Goal: Task Accomplishment & Management: Manage account settings

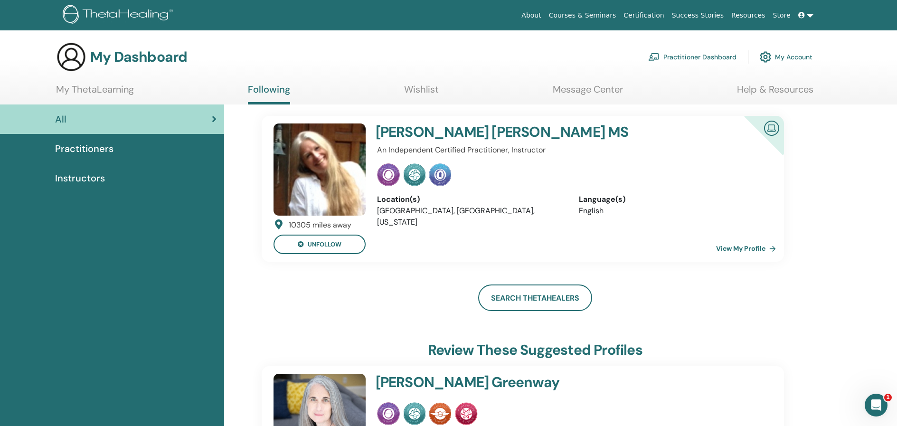
click at [803, 9] on link at bounding box center [805, 16] width 23 height 18
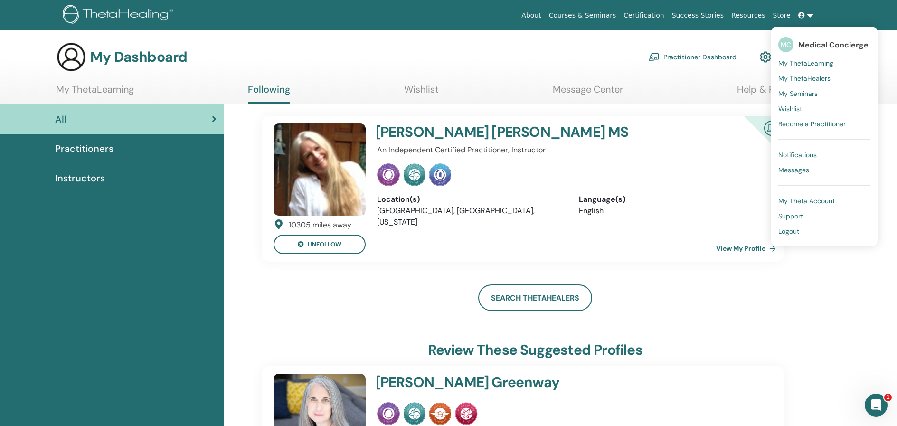
click at [804, 40] on span "Medical Concierge" at bounding box center [833, 45] width 70 height 10
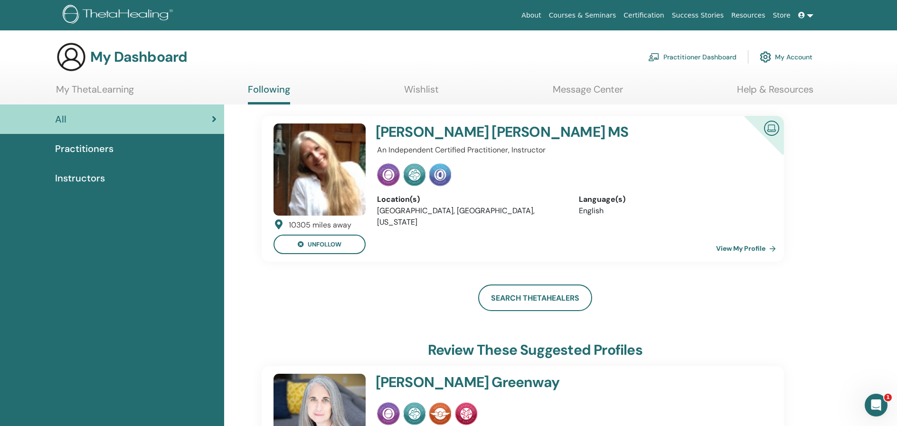
click at [802, 12] on icon at bounding box center [801, 15] width 7 height 7
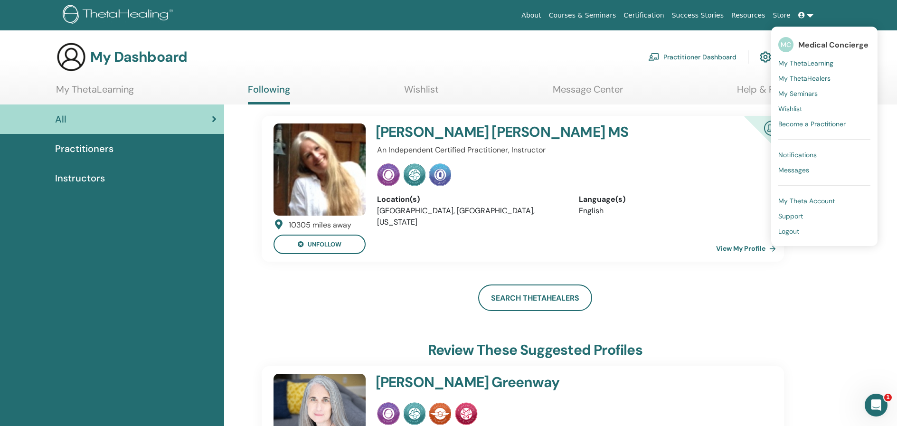
click at [799, 147] on link "Notifications" at bounding box center [824, 154] width 92 height 15
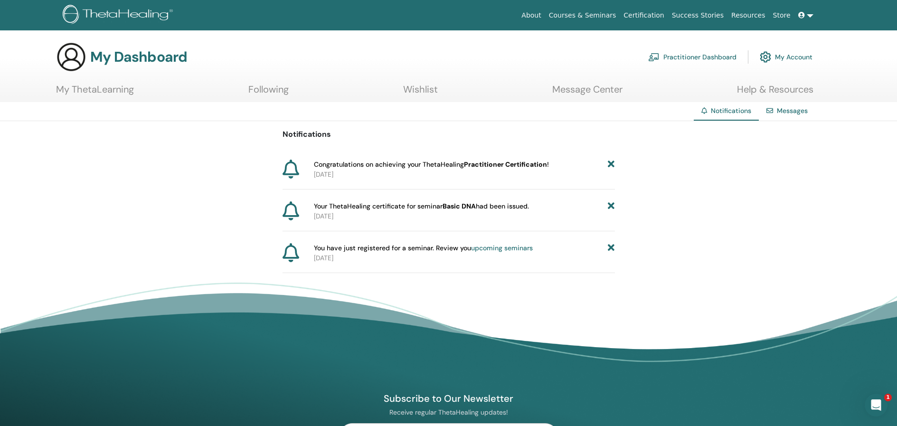
click at [770, 57] on img at bounding box center [765, 57] width 11 height 16
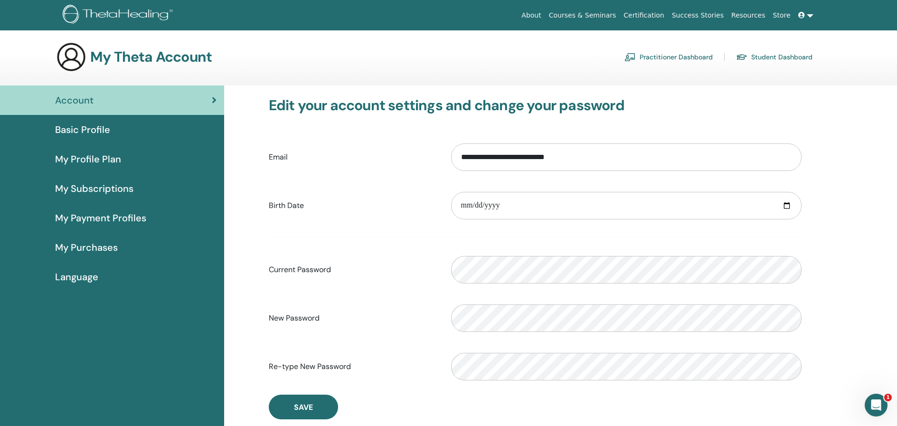
click at [100, 157] on span "My Profile Plan" at bounding box center [88, 159] width 66 height 14
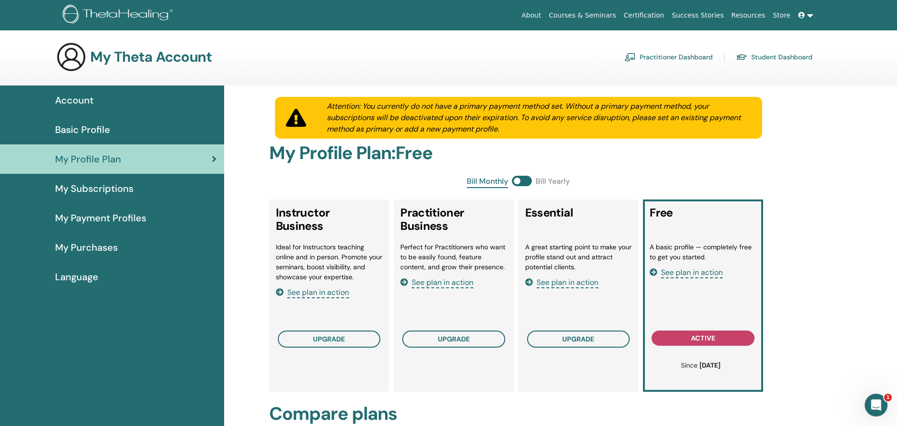
click at [92, 188] on span "My Subscriptions" at bounding box center [94, 188] width 78 height 14
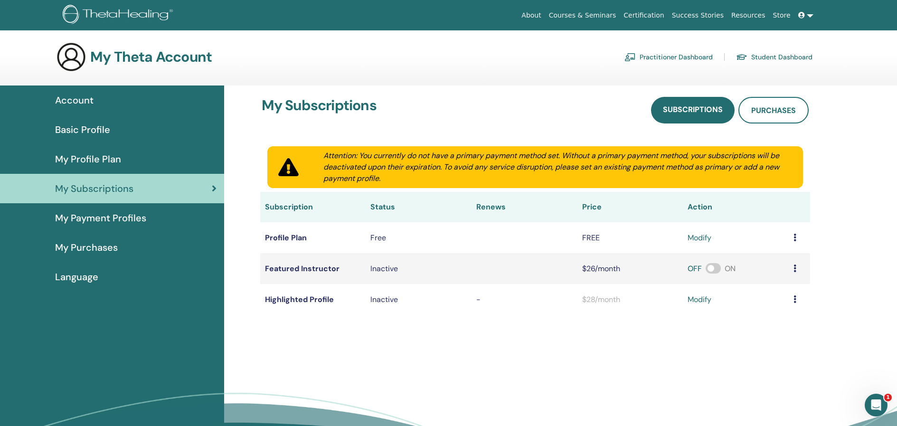
click at [87, 209] on link "My Payment Profiles" at bounding box center [112, 217] width 224 height 29
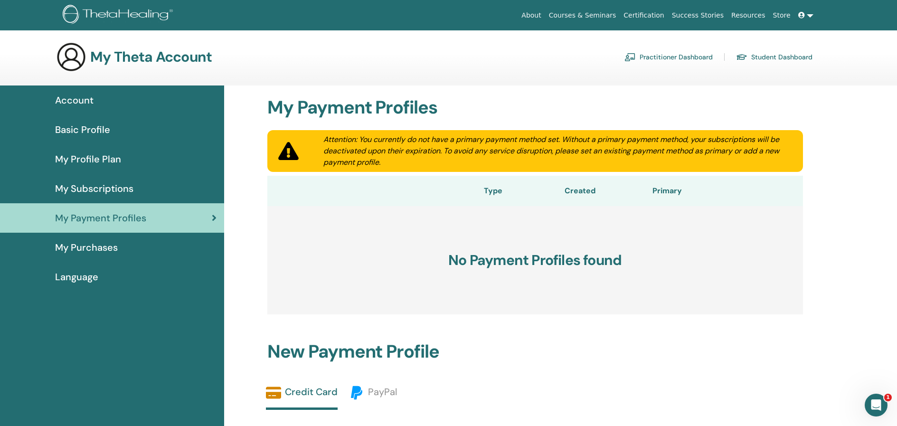
click at [96, 247] on span "My Purchases" at bounding box center [86, 247] width 63 height 14
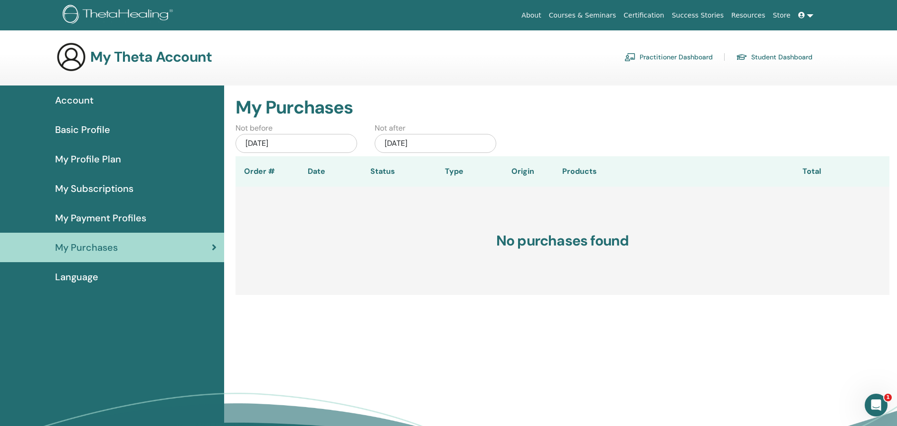
click at [72, 100] on span "Account" at bounding box center [74, 100] width 38 height 14
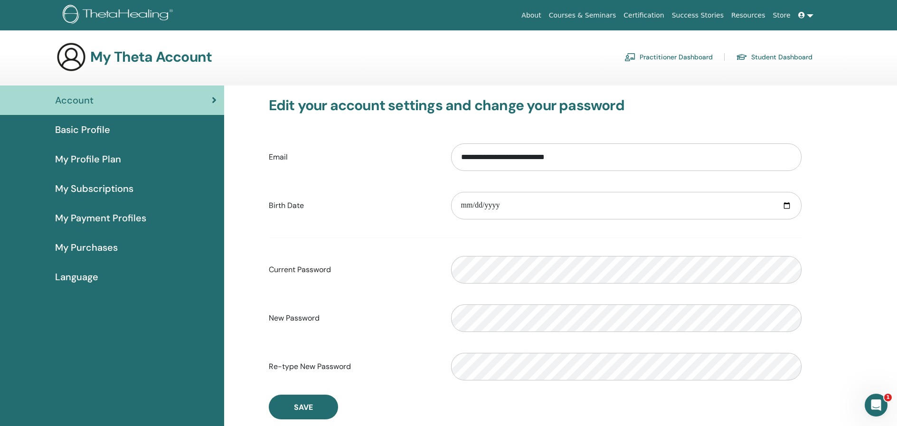
click at [704, 53] on link "Practitioner Dashboard" at bounding box center [668, 56] width 88 height 15
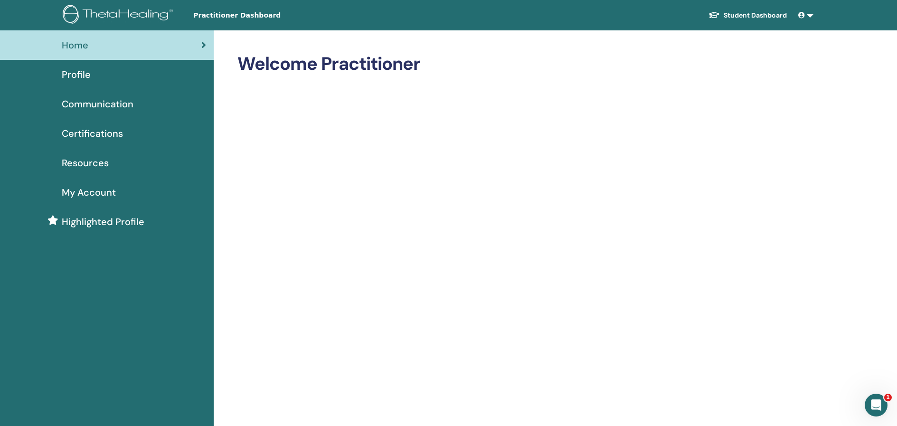
click at [816, 13] on link at bounding box center [805, 16] width 23 height 18
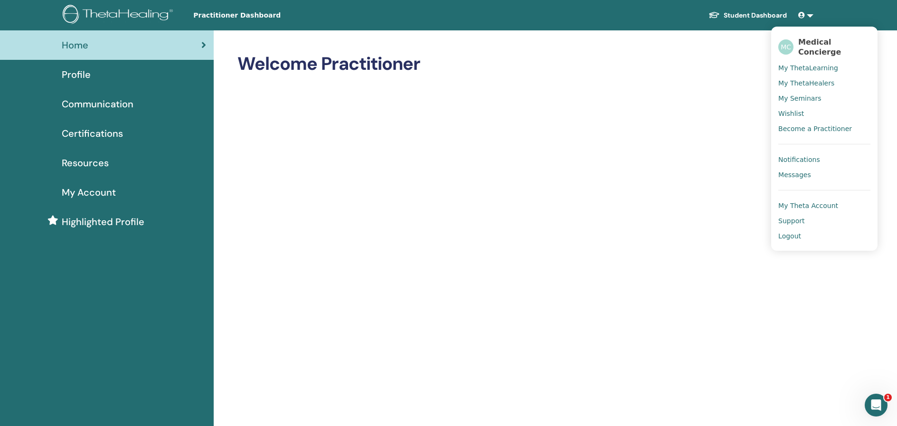
click at [796, 201] on span "My Theta Account" at bounding box center [808, 205] width 60 height 9
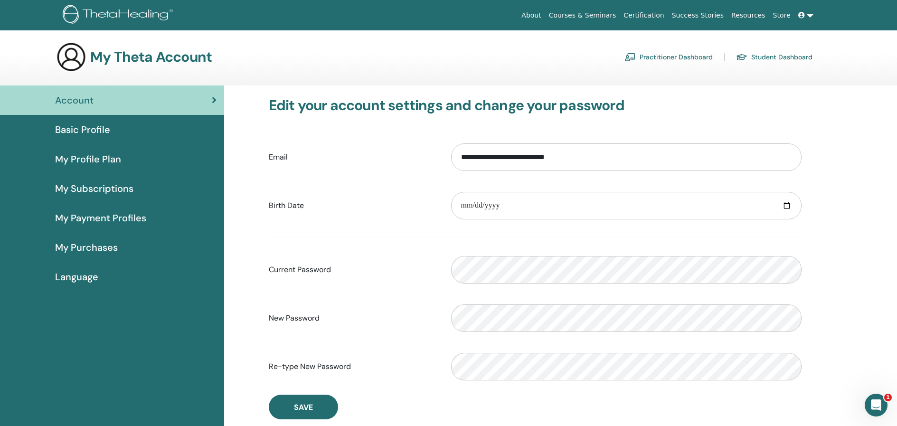
click at [801, 12] on icon at bounding box center [801, 15] width 7 height 7
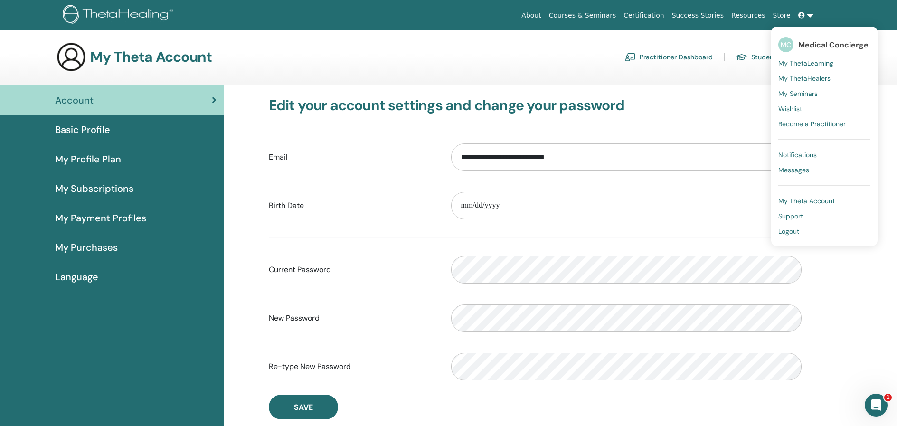
click at [807, 16] on link at bounding box center [805, 16] width 23 height 18
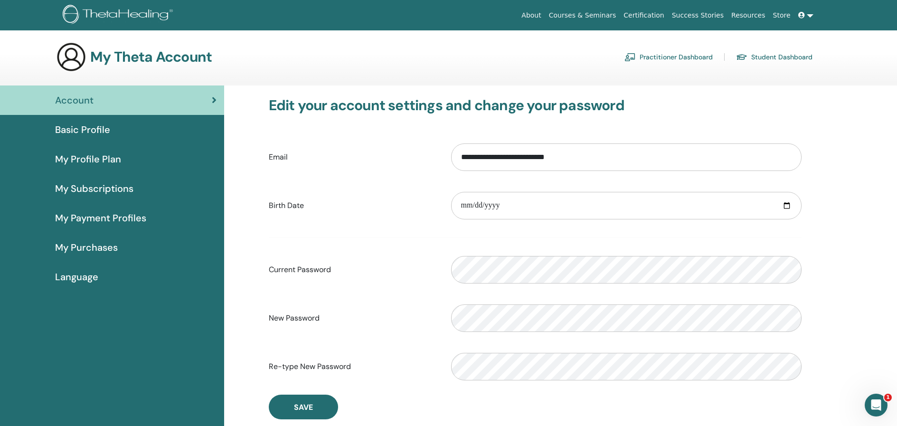
click at [807, 15] on link at bounding box center [805, 16] width 23 height 18
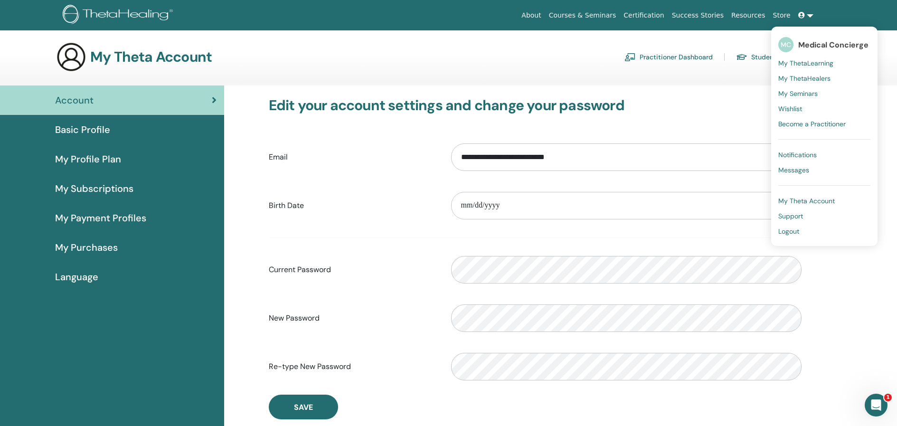
click at [805, 44] on span "Medical Concierge" at bounding box center [833, 45] width 70 height 10
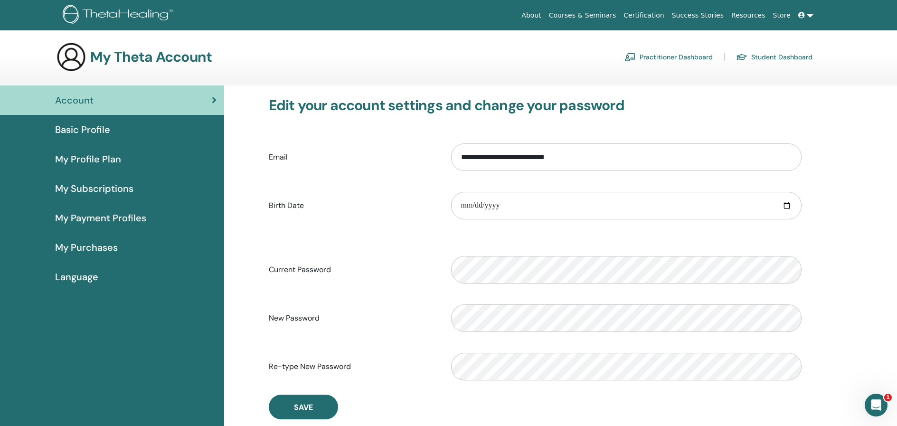
click at [800, 14] on icon at bounding box center [801, 15] width 7 height 7
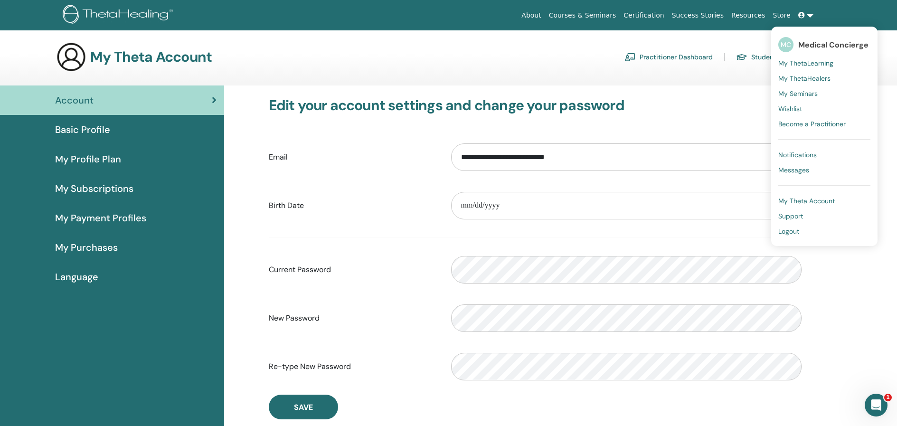
click at [785, 40] on span "MC" at bounding box center [785, 44] width 15 height 15
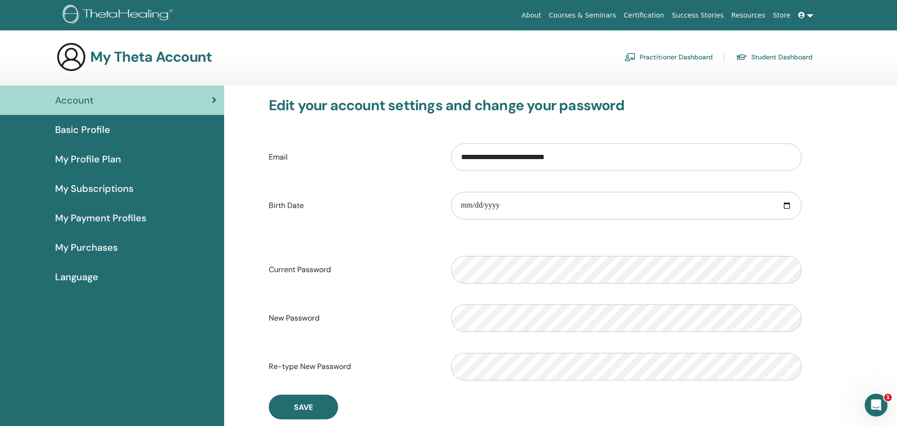
click at [127, 120] on link "Basic Profile" at bounding box center [112, 129] width 224 height 29
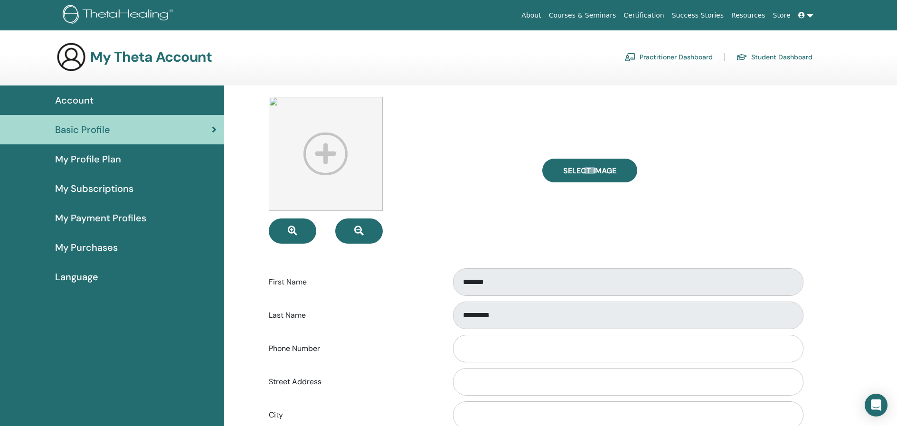
click at [120, 130] on div "Basic Profile" at bounding box center [112, 130] width 209 height 14
click at [529, 355] on input "Phone Number" at bounding box center [628, 349] width 350 height 28
type input "**********"
click at [583, 376] on input "Street Address" at bounding box center [628, 382] width 350 height 28
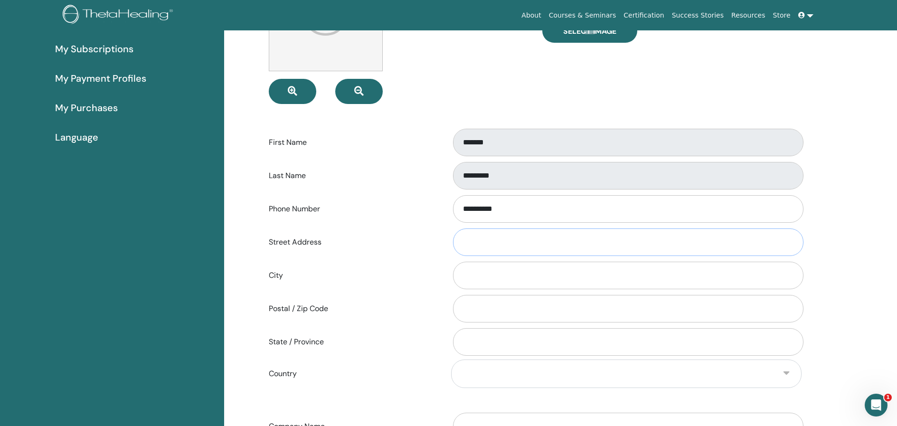
scroll to position [184, 0]
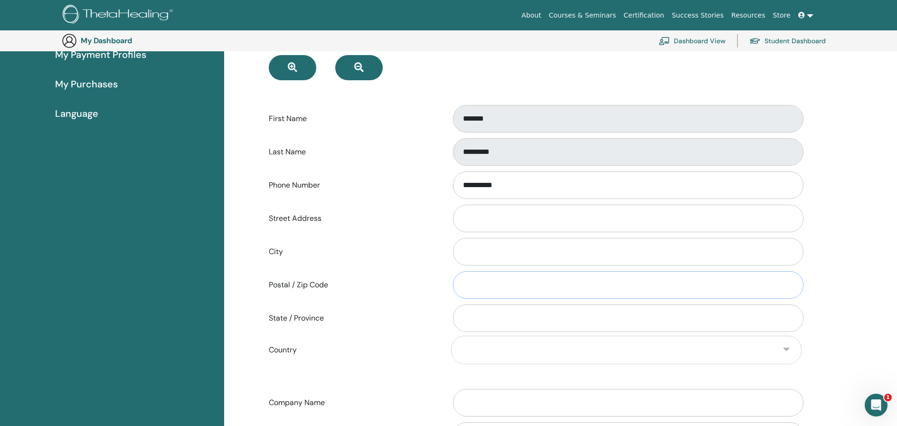
click at [578, 289] on input "Postal / Zip Code" at bounding box center [628, 285] width 350 height 28
click at [572, 317] on input "State / Province" at bounding box center [628, 318] width 350 height 28
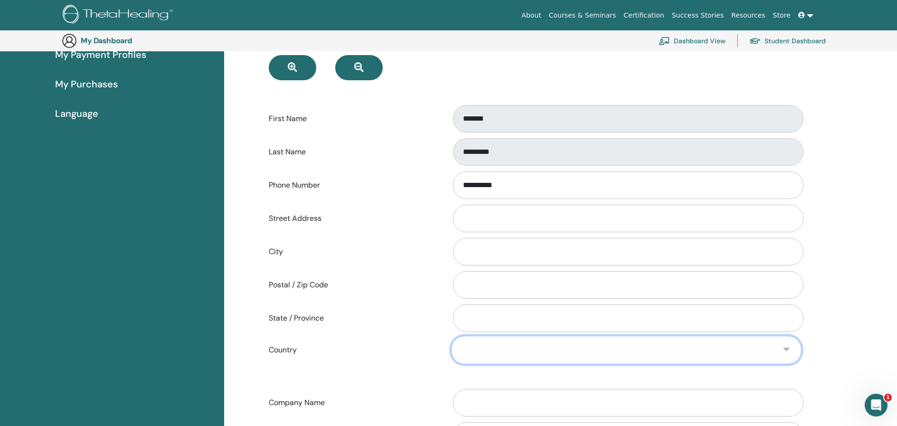
click at [551, 348] on select "**********" at bounding box center [626, 350] width 350 height 28
select select "*"
click at [451, 336] on select "**********" at bounding box center [626, 350] width 350 height 28
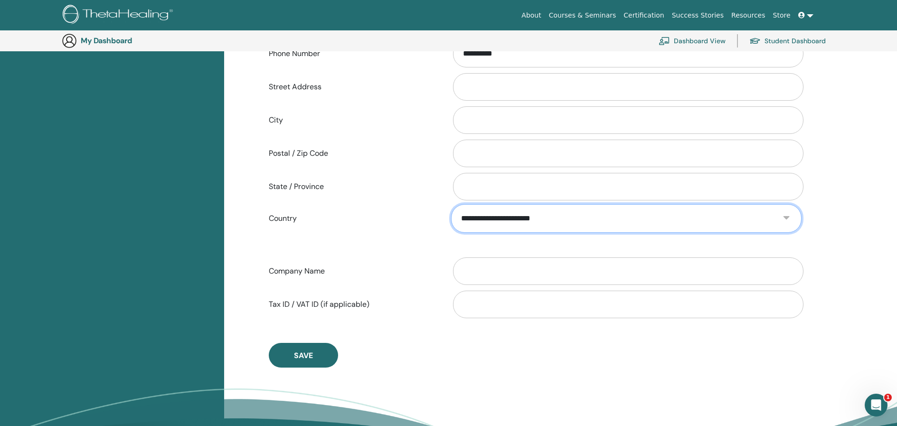
scroll to position [318, 0]
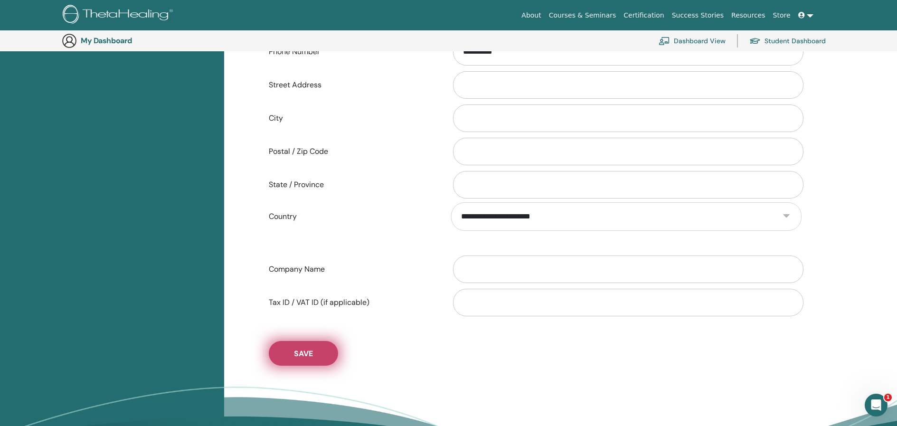
click at [306, 354] on span "Save" at bounding box center [303, 354] width 19 height 10
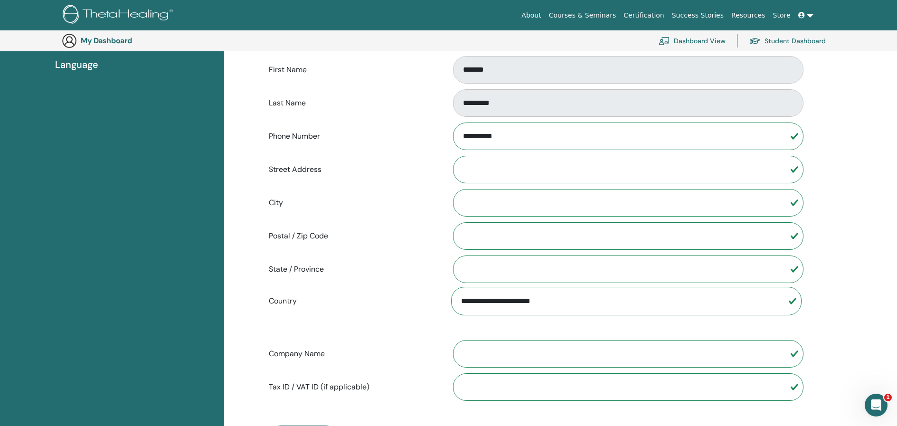
scroll to position [203, 0]
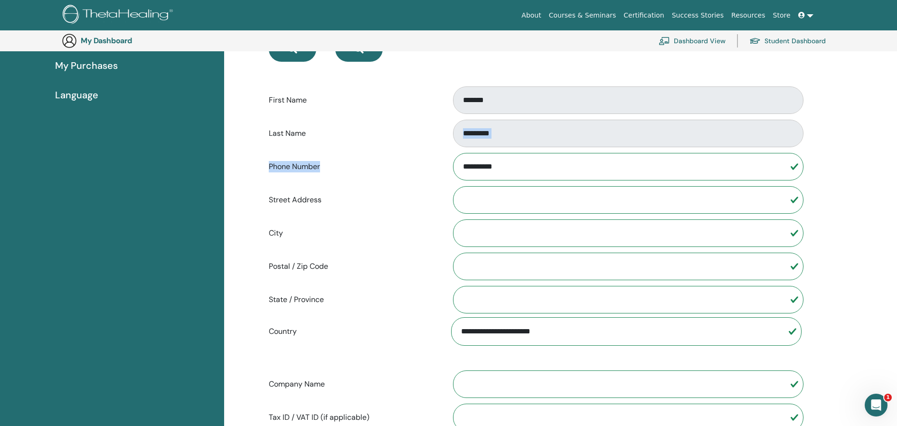
click at [543, 146] on form "**********" at bounding box center [535, 174] width 533 height 518
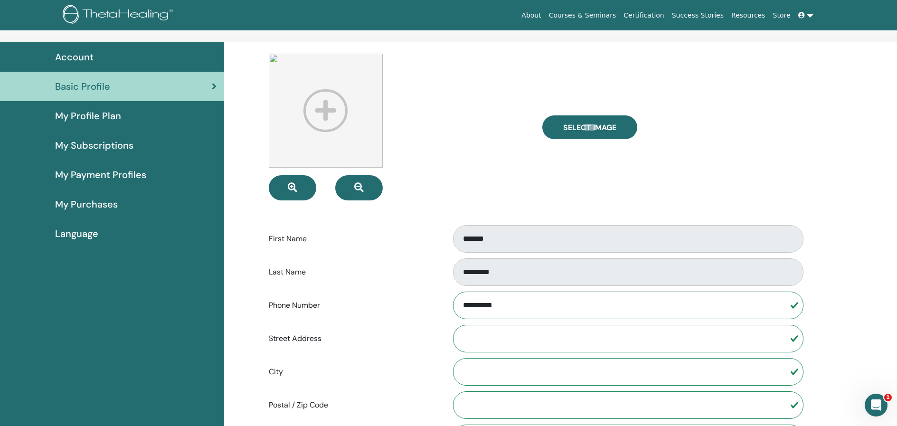
scroll to position [0, 0]
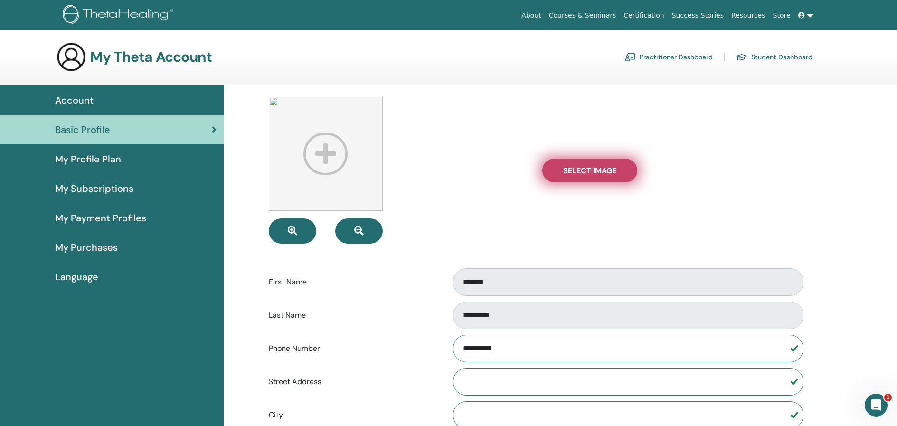
click at [591, 173] on span "Select Image" at bounding box center [589, 171] width 53 height 10
click at [591, 173] on input "Select Image" at bounding box center [590, 170] width 12 height 7
click at [598, 170] on span "Select Image" at bounding box center [589, 171] width 53 height 10
click at [596, 170] on input "Select Image" at bounding box center [590, 170] width 12 height 7
click at [601, 168] on span "Select Image" at bounding box center [589, 171] width 53 height 10
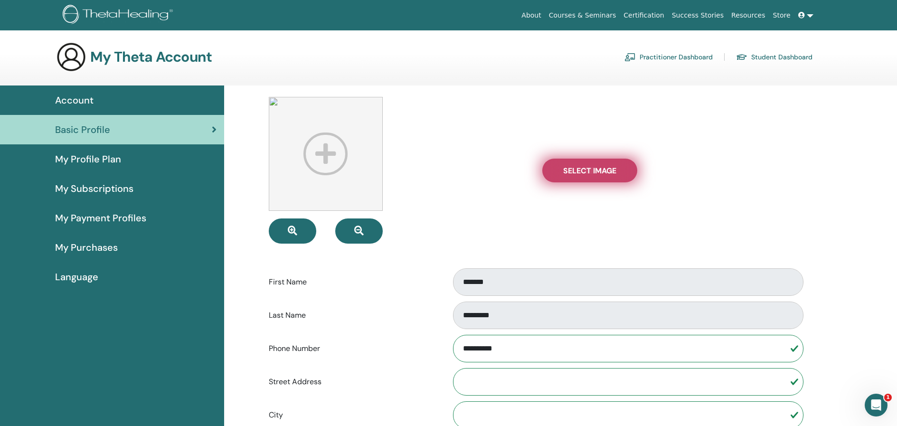
click at [596, 168] on input "Select Image" at bounding box center [590, 170] width 12 height 7
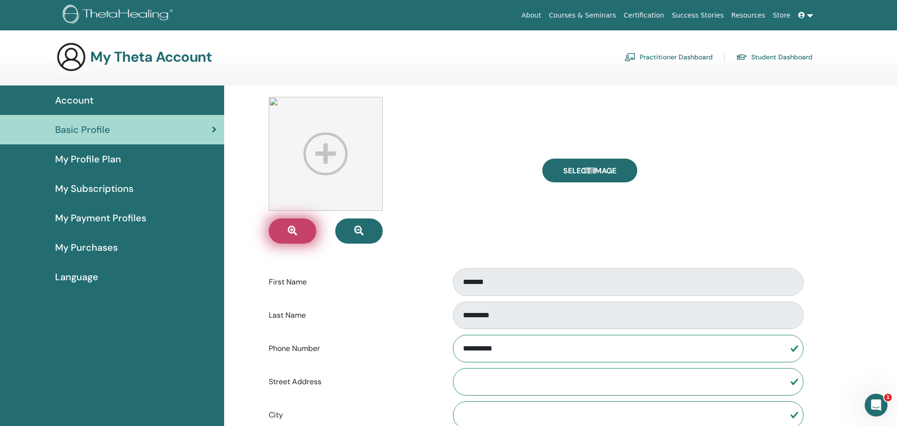
click at [290, 229] on icon "button" at bounding box center [292, 230] width 9 height 9
click at [331, 137] on img at bounding box center [326, 154] width 114 height 114
click at [322, 161] on img at bounding box center [326, 154] width 114 height 114
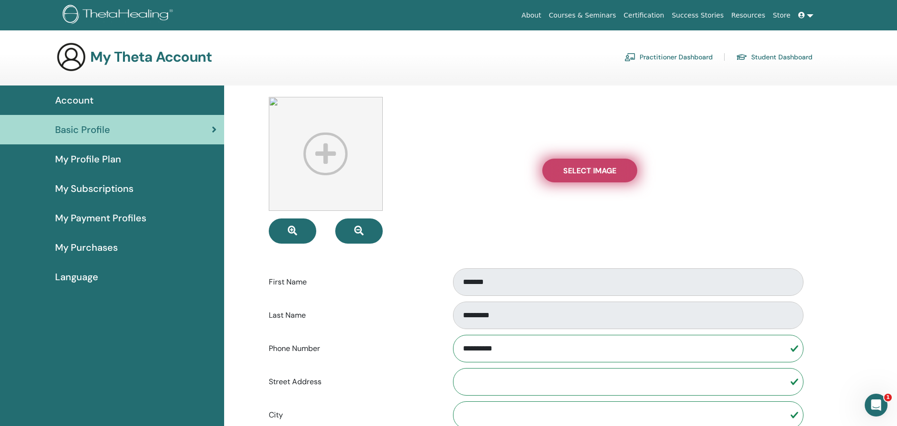
click at [610, 172] on span "Select Image" at bounding box center [589, 171] width 53 height 10
click at [596, 172] on input "Select Image" at bounding box center [590, 170] width 12 height 7
click at [586, 169] on span "Select Image" at bounding box center [589, 171] width 53 height 10
click at [586, 169] on input "Select Image" at bounding box center [590, 170] width 12 height 7
click at [586, 168] on span "Select Image" at bounding box center [589, 171] width 53 height 10
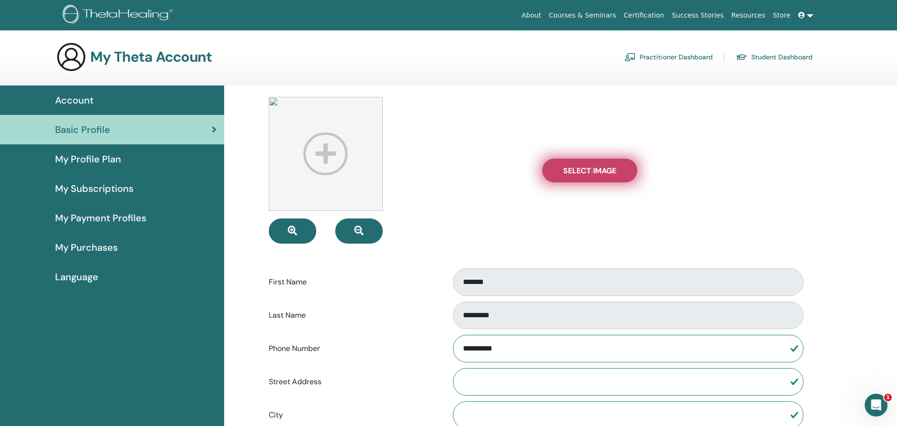
click at [586, 168] on input "Select Image" at bounding box center [590, 170] width 12 height 7
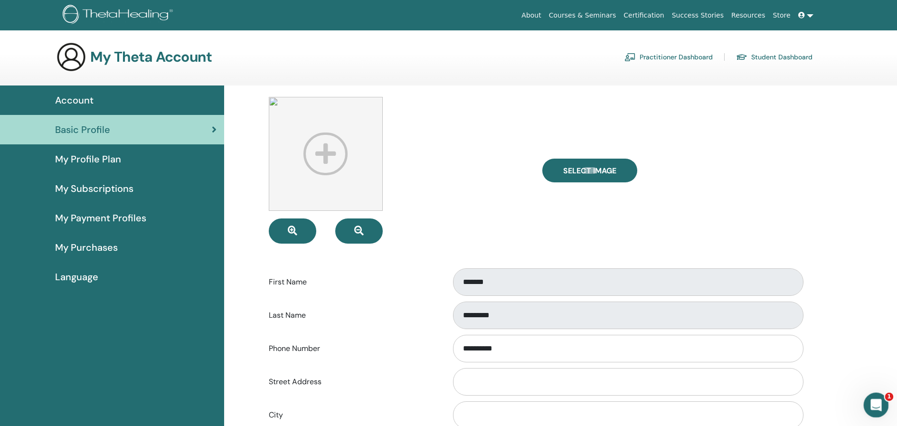
click at [877, 404] on icon "Abrir Intercom Messenger" at bounding box center [875, 404] width 16 height 16
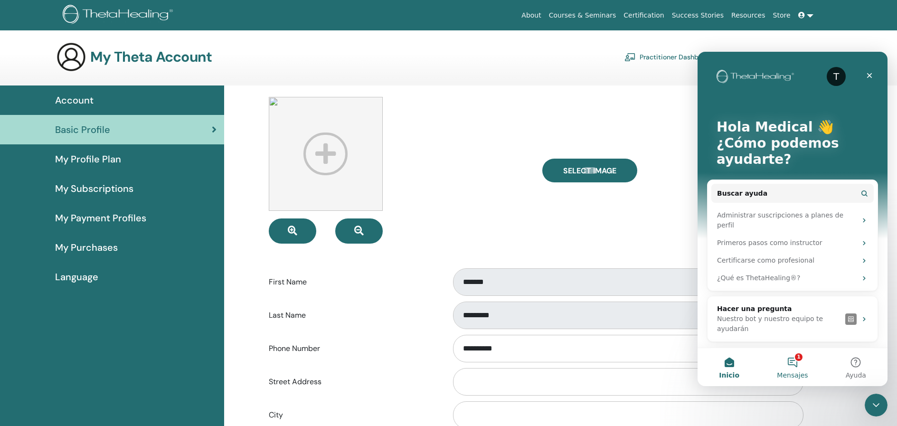
click at [801, 357] on button "1 Mensajes" at bounding box center [792, 367] width 63 height 38
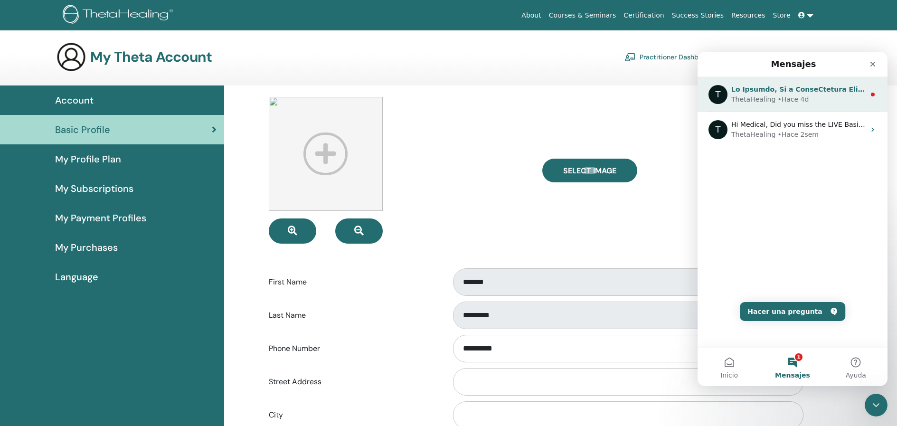
click at [819, 99] on div "ThetaHealing • Hace 4d" at bounding box center [798, 100] width 134 height 10
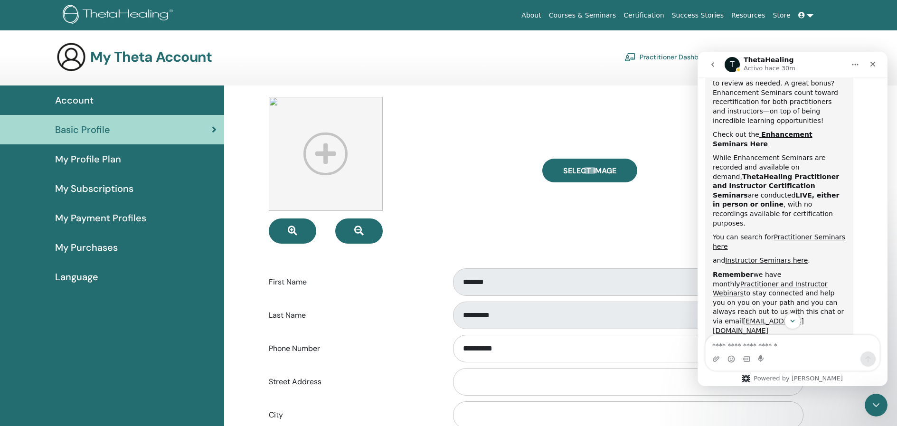
scroll to position [489, 0]
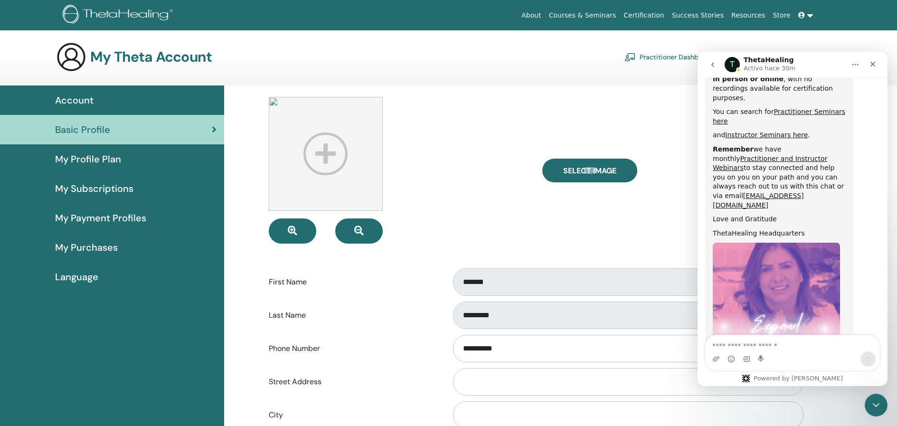
click at [710, 66] on icon "go back" at bounding box center [713, 65] width 8 height 8
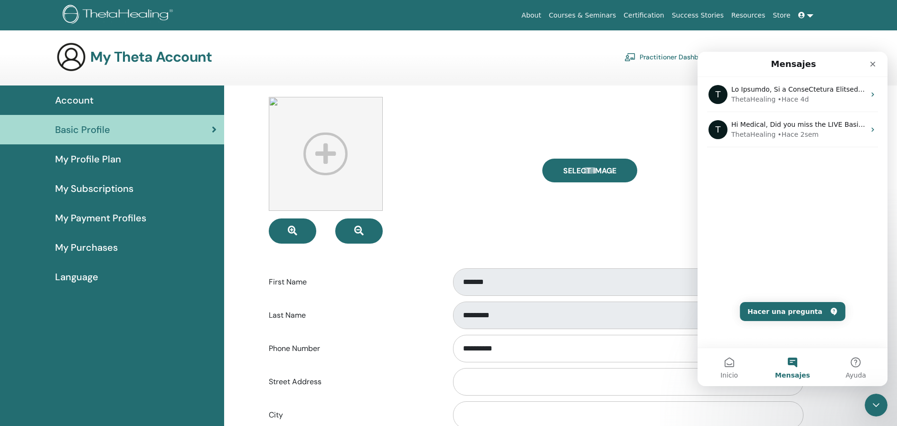
scroll to position [0, 0]
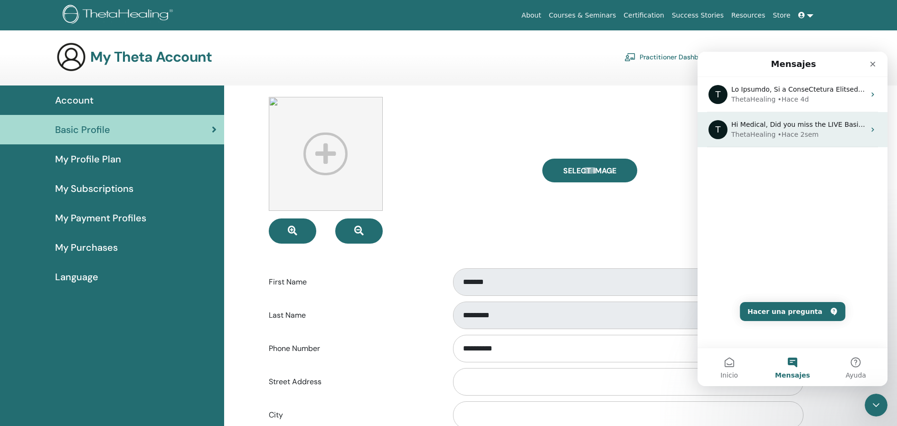
click at [819, 134] on div "ThetaHealing • Hace 2sem" at bounding box center [798, 135] width 134 height 10
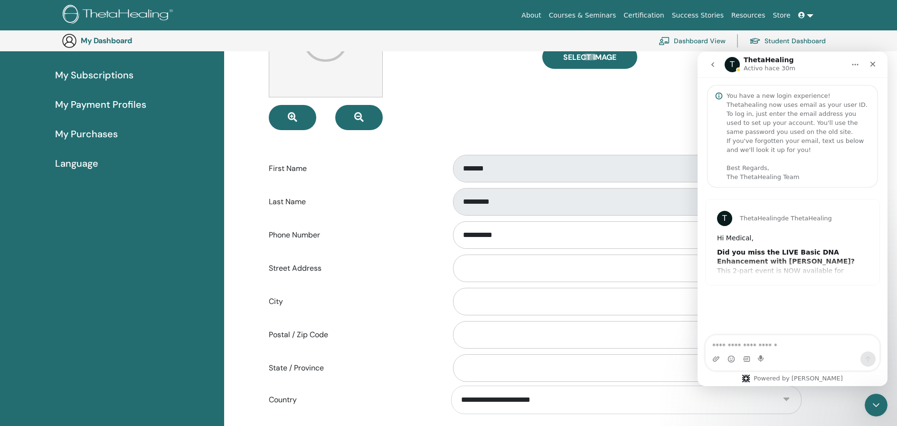
scroll to position [288, 0]
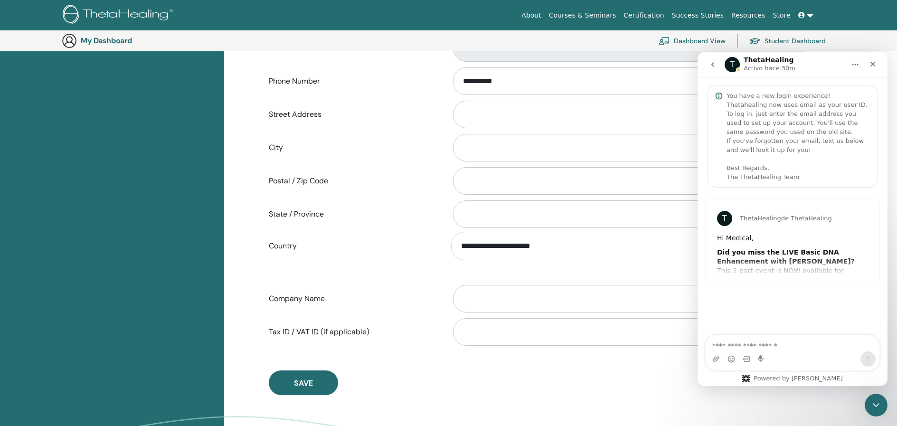
click at [789, 260] on div "T ThetaHealing de ThetaHealing Hi Medical, Did you miss the LIVE Basic DNA Enha…" at bounding box center [793, 241] width 174 height 85
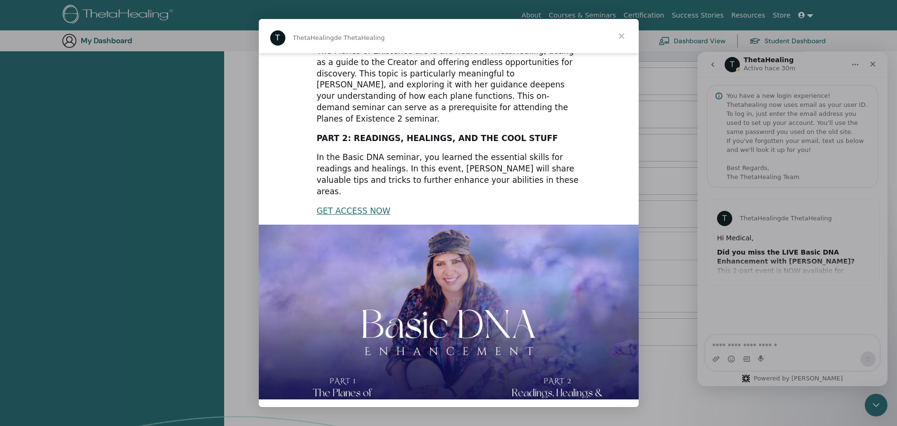
scroll to position [110, 0]
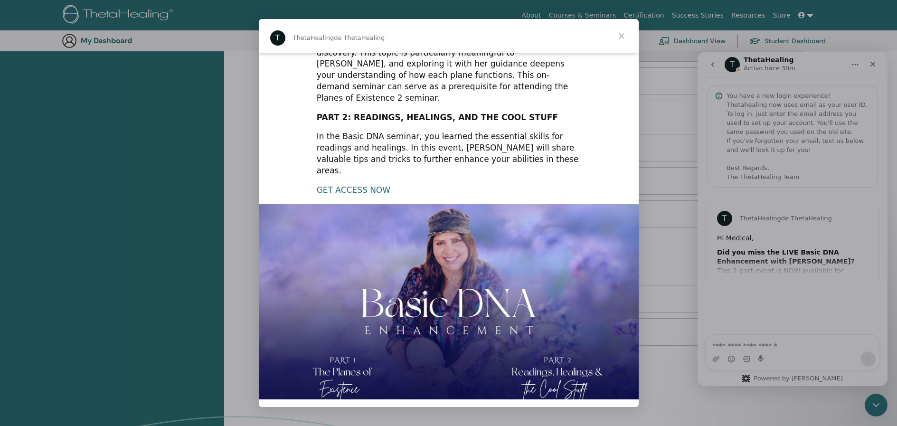
click at [358, 185] on link "GET ACCESS NOW" at bounding box center [354, 189] width 74 height 9
click at [762, 335] on div "Intercom Messenger" at bounding box center [448, 213] width 897 height 426
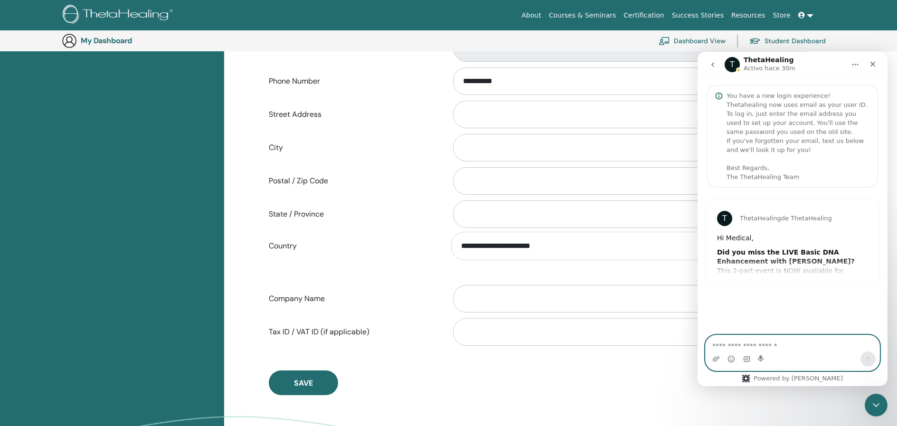
click at [758, 343] on textarea "Escribe un mensaje..." at bounding box center [793, 343] width 174 height 16
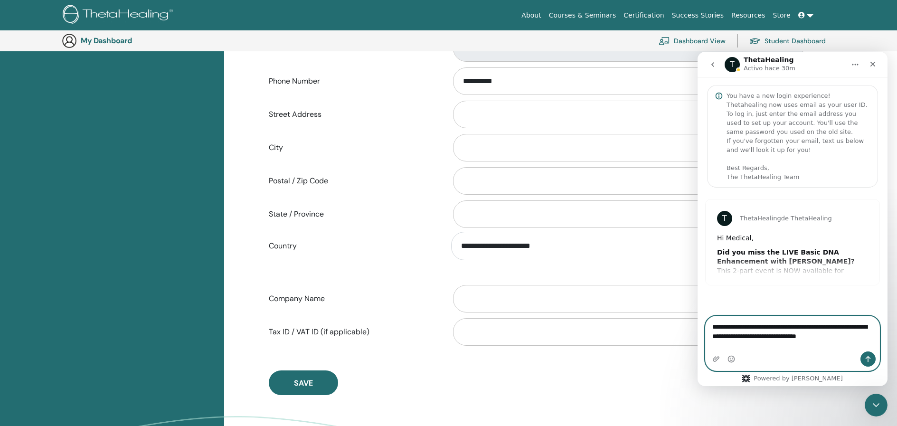
type textarea "**********"
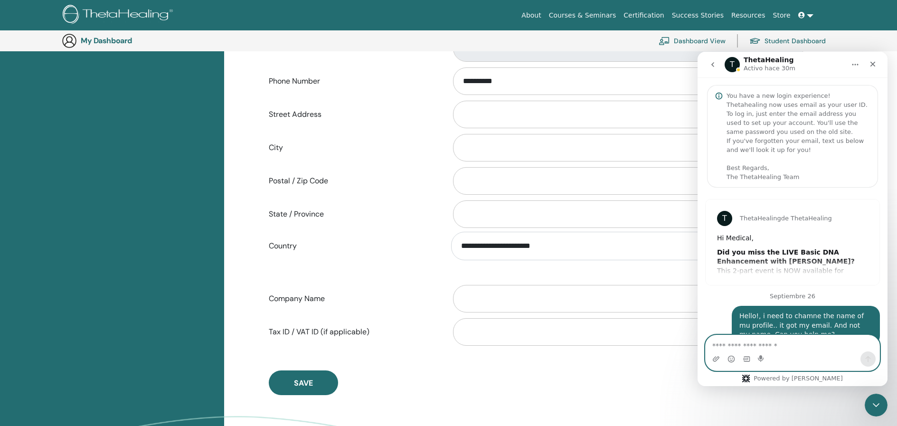
scroll to position [20, 0]
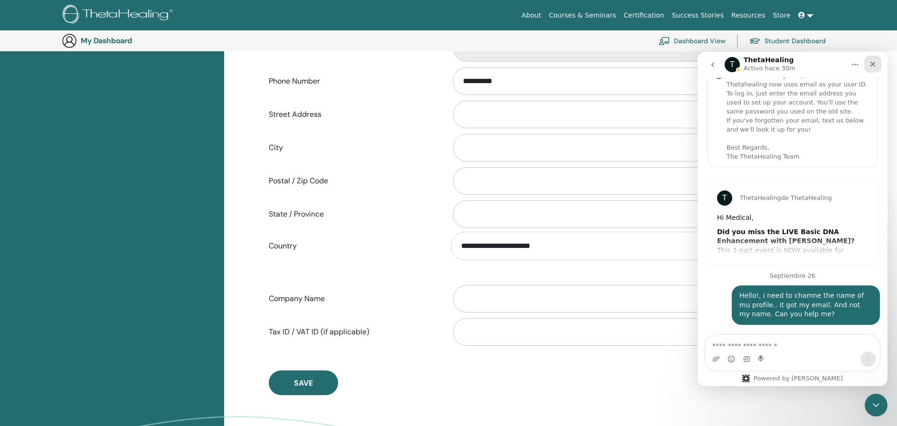
click at [872, 63] on icon "Cerrar" at bounding box center [872, 64] width 5 height 5
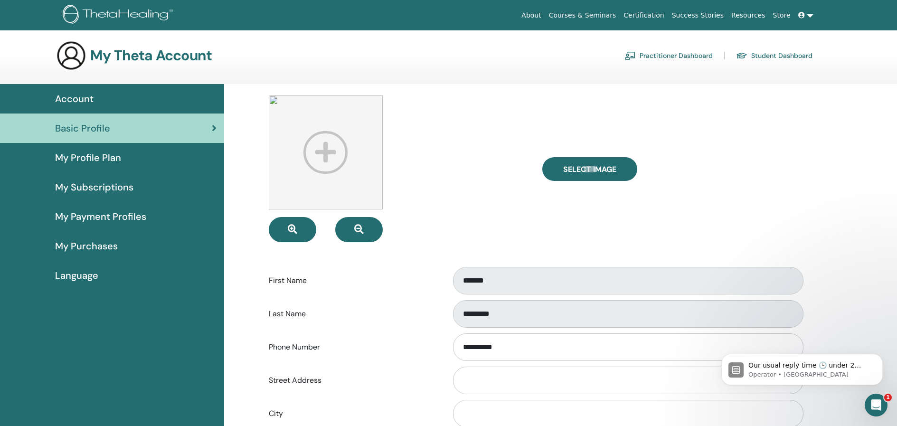
scroll to position [0, 0]
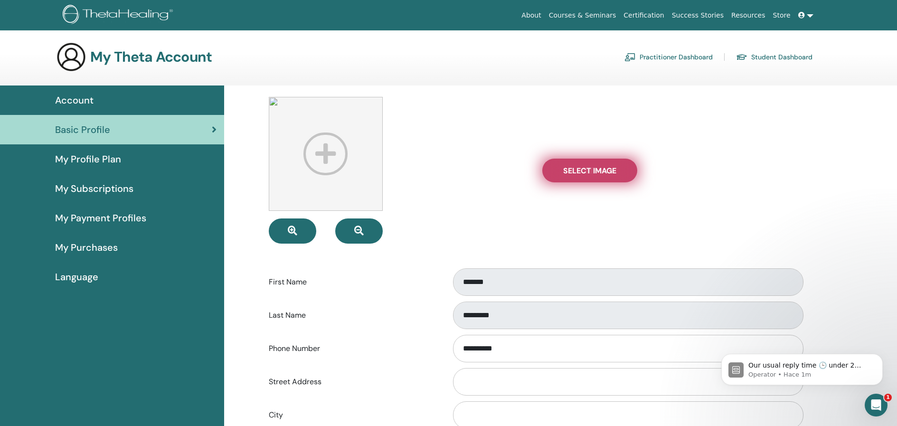
click at [599, 167] on span "Select Image" at bounding box center [589, 171] width 53 height 10
click at [596, 167] on input "Select Image" at bounding box center [590, 170] width 12 height 7
type input "**********"
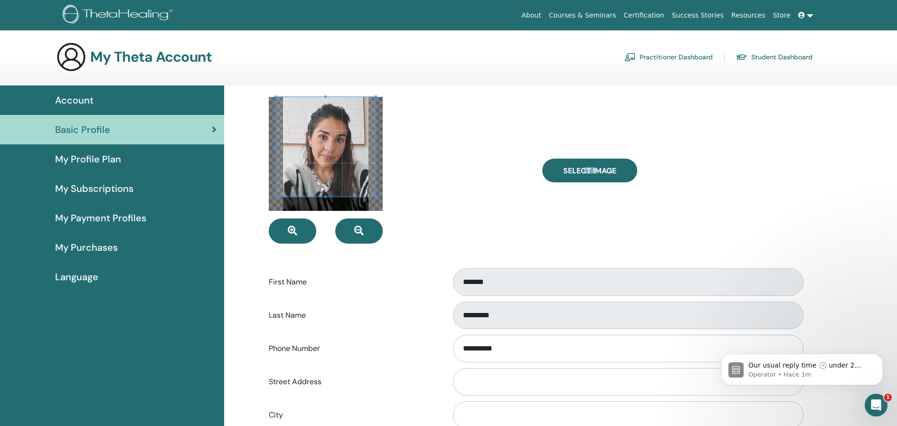
click at [331, 95] on div "**********" at bounding box center [535, 379] width 570 height 588
click at [614, 173] on span "Select Image" at bounding box center [589, 171] width 53 height 10
click at [596, 173] on input "Select Image" at bounding box center [590, 170] width 12 height 7
click at [327, 171] on span at bounding box center [326, 150] width 100 height 100
click at [368, 150] on span at bounding box center [367, 149] width 2 height 2
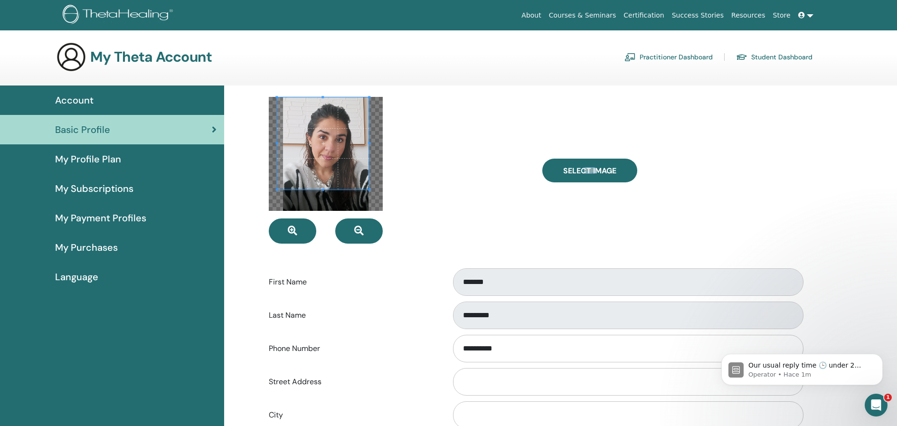
click at [358, 133] on span at bounding box center [323, 143] width 92 height 92
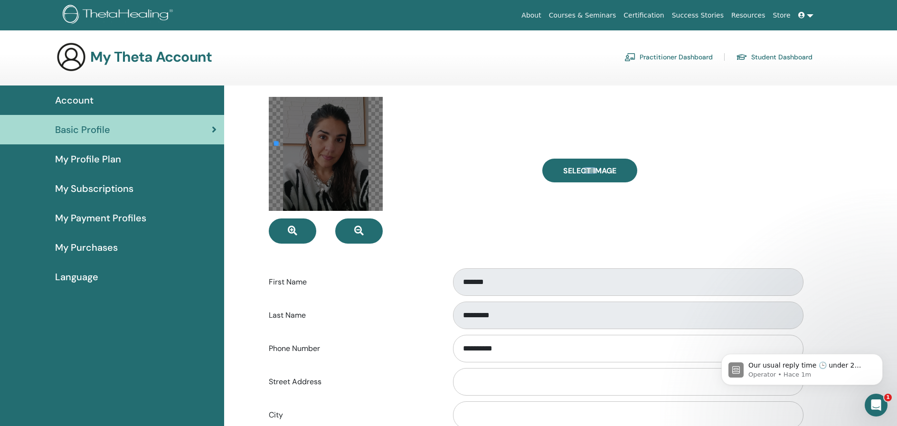
click at [277, 143] on div at bounding box center [326, 154] width 114 height 114
click at [294, 142] on div at bounding box center [326, 154] width 114 height 114
click at [301, 140] on div at bounding box center [326, 154] width 114 height 114
click at [357, 151] on div at bounding box center [326, 154] width 114 height 114
click at [338, 169] on div at bounding box center [326, 154] width 114 height 114
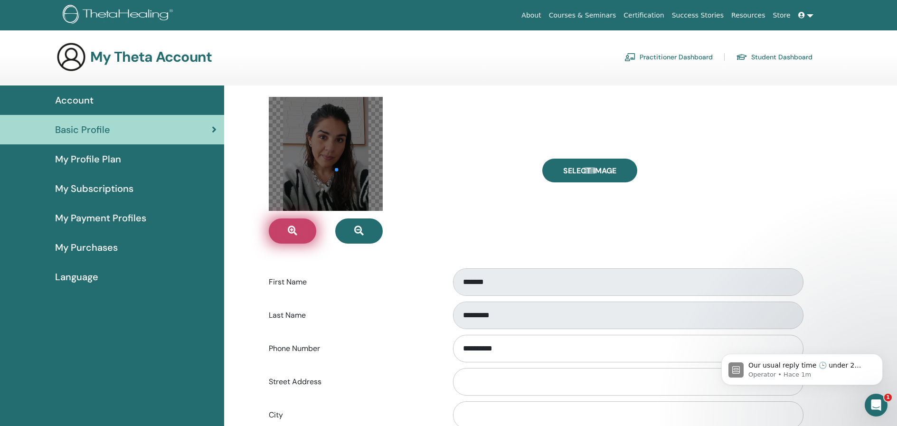
click at [291, 229] on icon "button" at bounding box center [292, 230] width 9 height 9
click at [293, 227] on icon "button" at bounding box center [292, 230] width 9 height 9
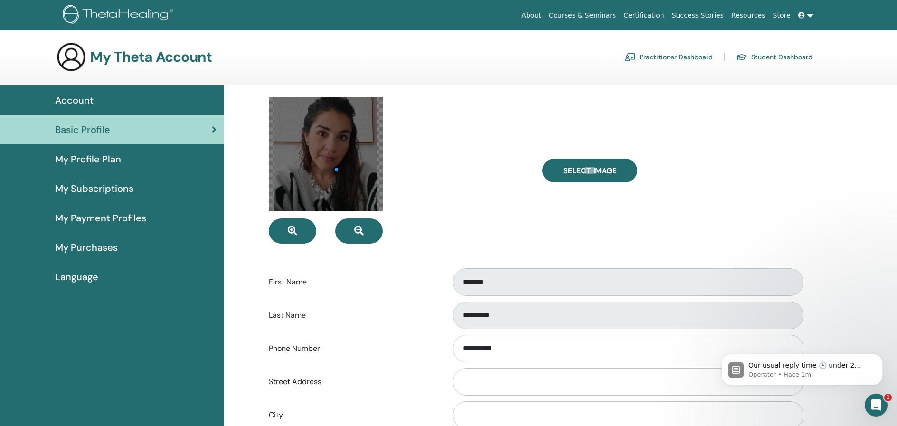
click at [314, 168] on div at bounding box center [326, 154] width 114 height 114
click at [353, 178] on div at bounding box center [326, 154] width 114 height 114
click at [354, 232] on icon "button" at bounding box center [358, 230] width 9 height 9
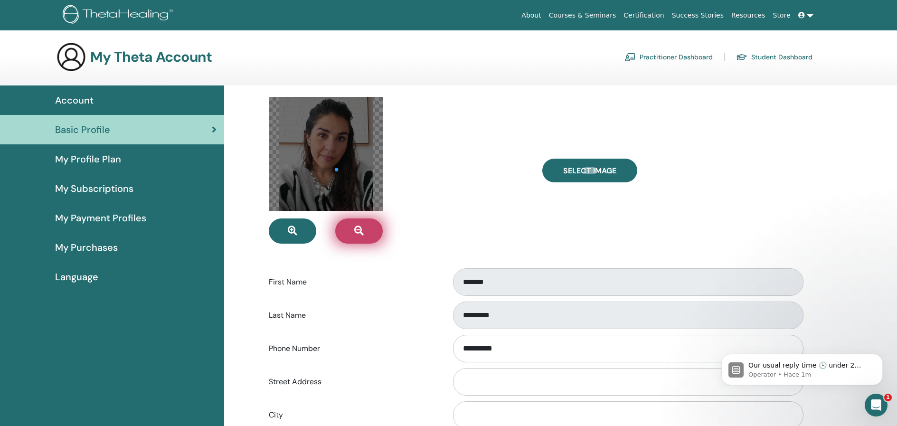
click at [354, 232] on icon "button" at bounding box center [358, 230] width 9 height 9
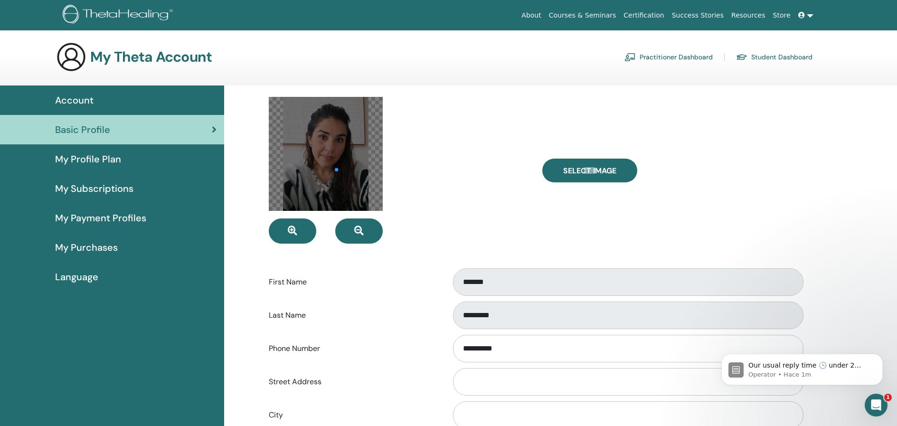
click at [326, 161] on div at bounding box center [326, 154] width 114 height 114
click at [335, 218] on button "button" at bounding box center [358, 230] width 47 height 25
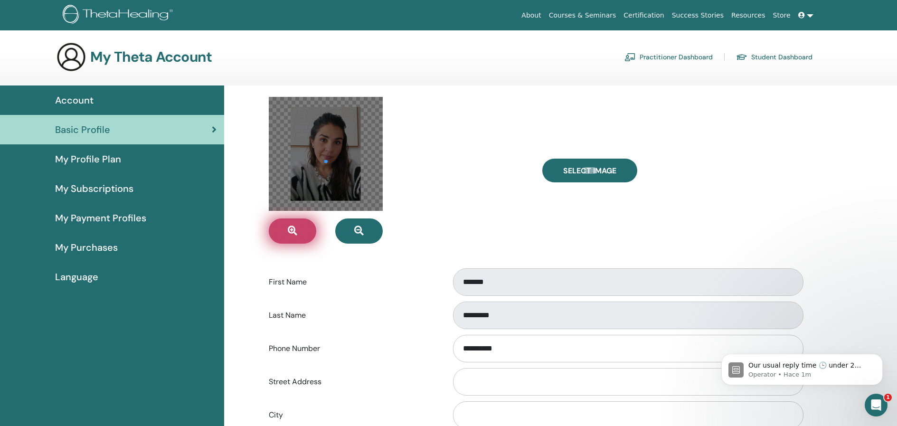
click at [283, 230] on button "button" at bounding box center [292, 230] width 47 height 25
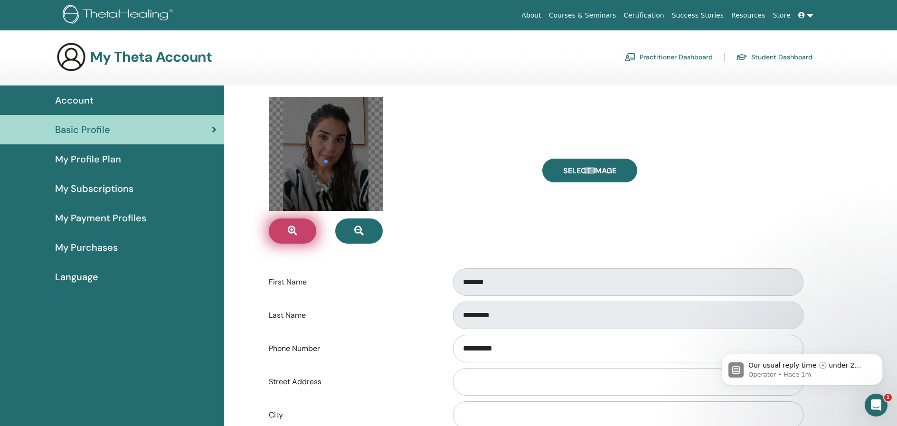
click at [283, 230] on button "button" at bounding box center [292, 230] width 47 height 25
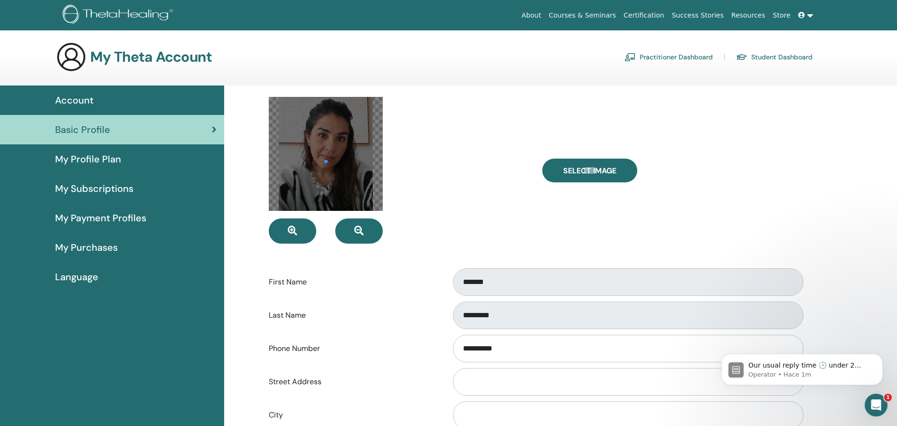
click at [475, 184] on div at bounding box center [399, 170] width 274 height 147
drag, startPoint x: 429, startPoint y: 292, endPoint x: 435, endPoint y: 278, distance: 14.9
click at [430, 290] on div "First Name *******" at bounding box center [535, 281] width 547 height 31
click at [569, 177] on label "Select Image" at bounding box center [589, 171] width 95 height 24
click at [584, 174] on input "Select Image" at bounding box center [590, 170] width 12 height 7
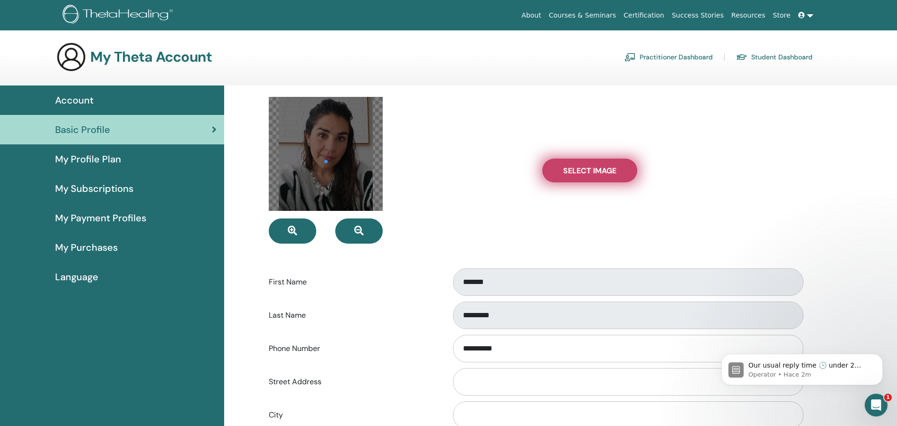
type input "**********"
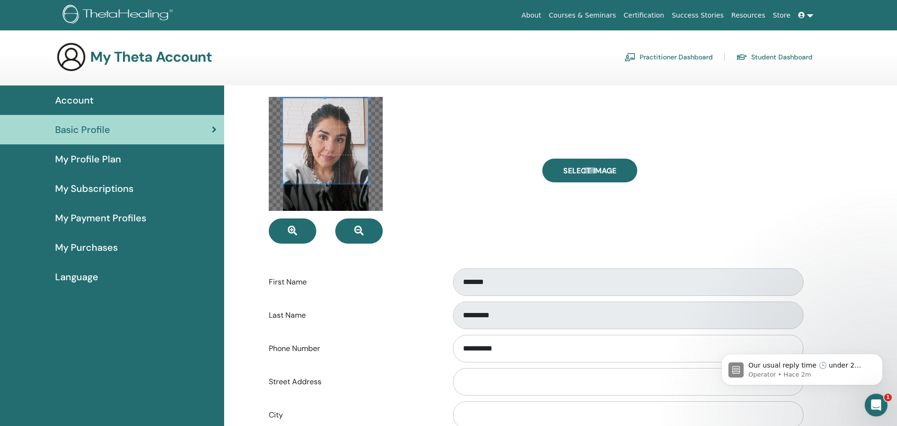
click at [328, 113] on span at bounding box center [324, 140] width 85 height 85
click at [584, 167] on input "Select Image" at bounding box center [590, 170] width 12 height 7
click at [439, 309] on label "Last Name" at bounding box center [353, 315] width 182 height 18
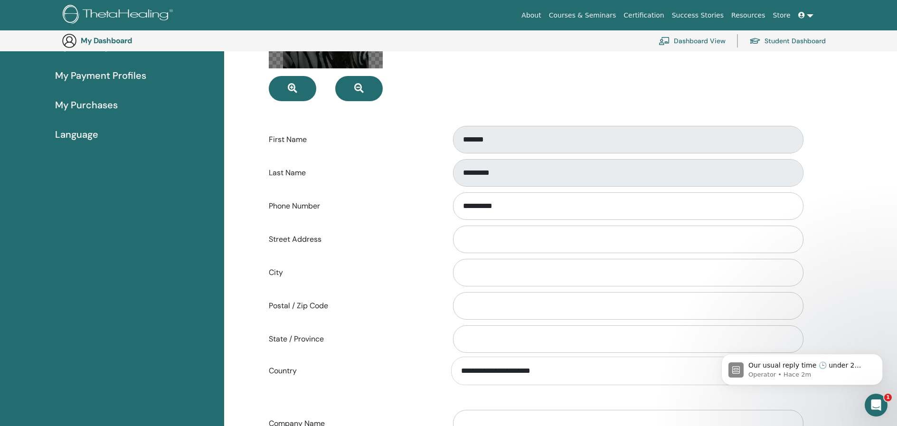
scroll to position [338, 0]
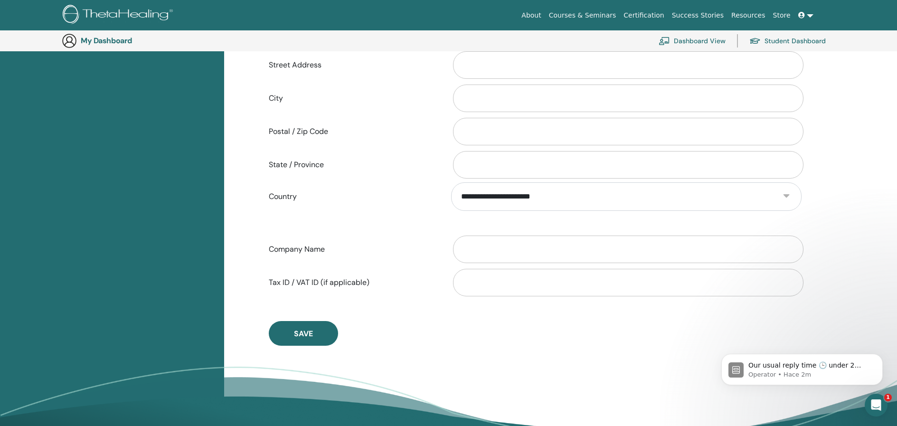
drag, startPoint x: 316, startPoint y: 338, endPoint x: 310, endPoint y: 339, distance: 6.2
click at [316, 338] on button "Save" at bounding box center [303, 333] width 69 height 25
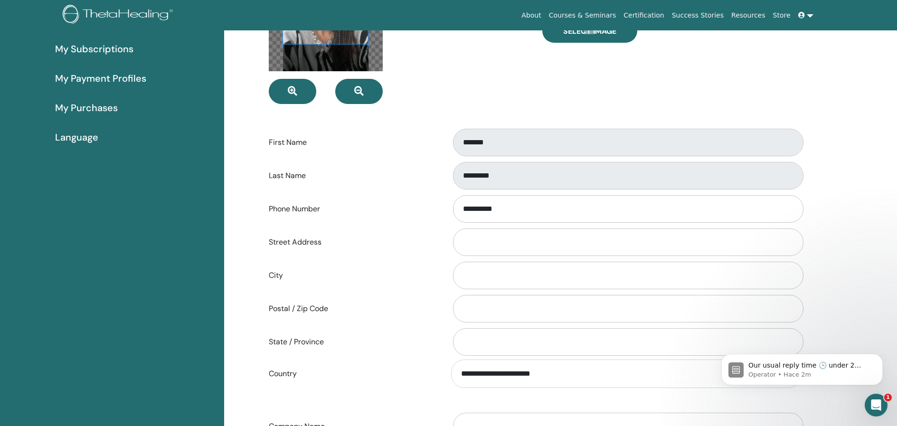
scroll to position [466, 0]
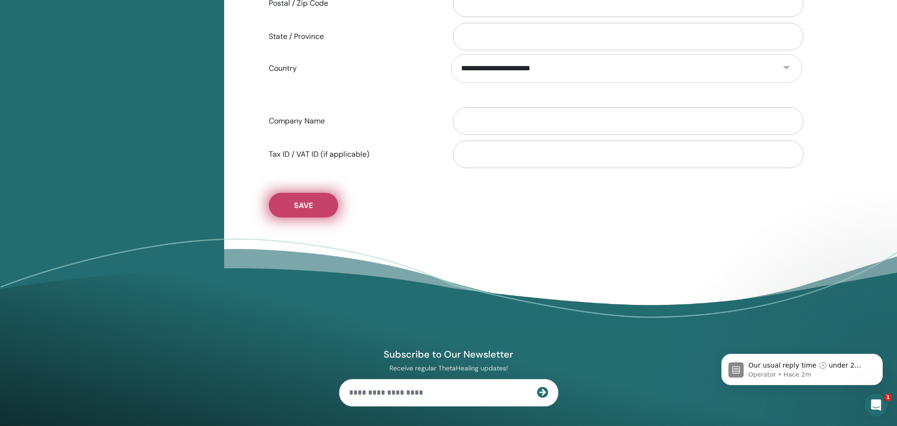
click at [290, 204] on button "Save" at bounding box center [303, 205] width 69 height 25
